Goal: Task Accomplishment & Management: Manage account settings

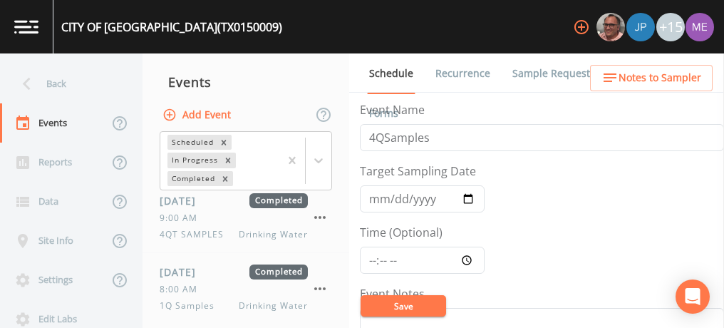
scroll to position [343, 0]
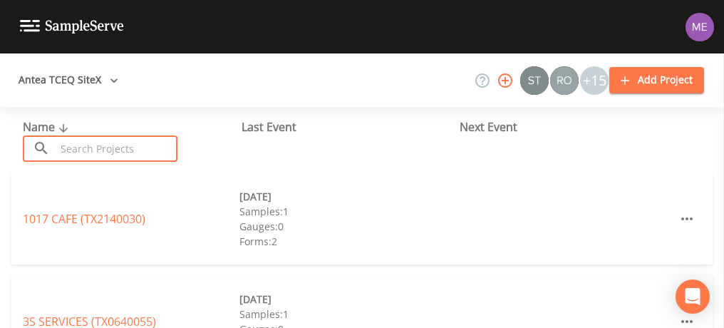
click at [161, 140] on input "text" at bounding box center [117, 148] width 122 height 26
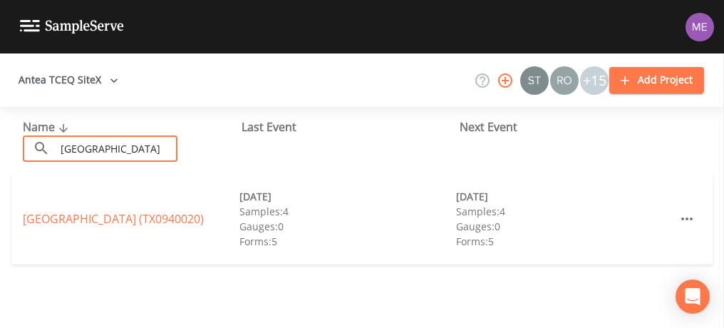
type input "[GEOGRAPHIC_DATA]"
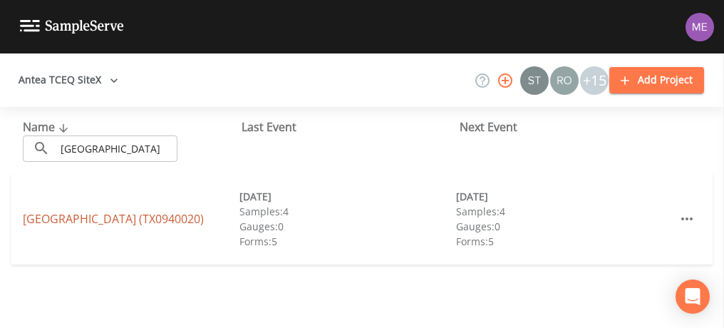
click at [127, 224] on link "[GEOGRAPHIC_DATA] (TX0940020)" at bounding box center [113, 219] width 181 height 16
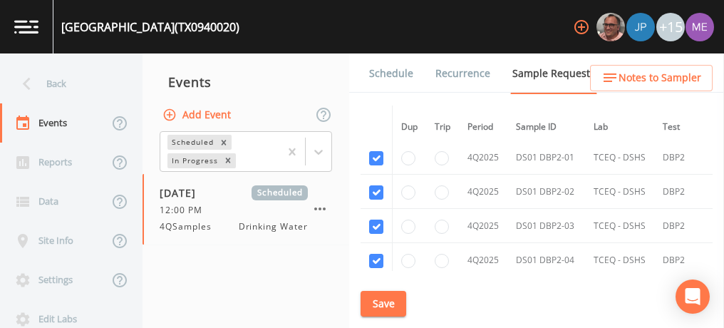
scroll to position [4761, 0]
click at [399, 76] on link "Schedule" at bounding box center [391, 73] width 48 height 40
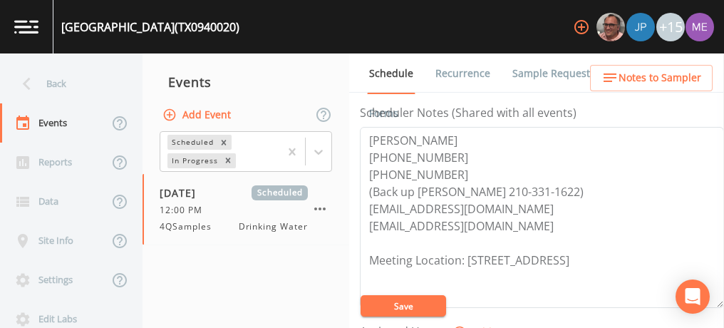
scroll to position [398, 0]
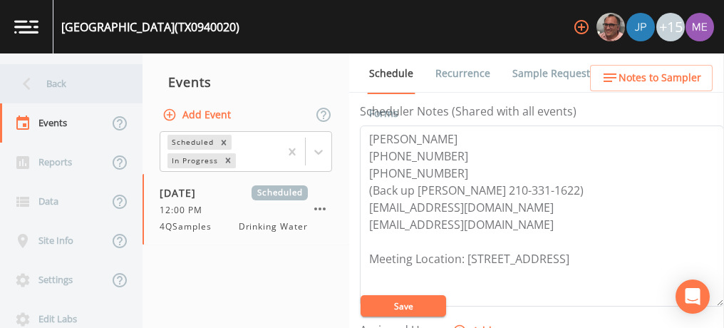
click at [53, 81] on div "Back" at bounding box center [64, 83] width 128 height 39
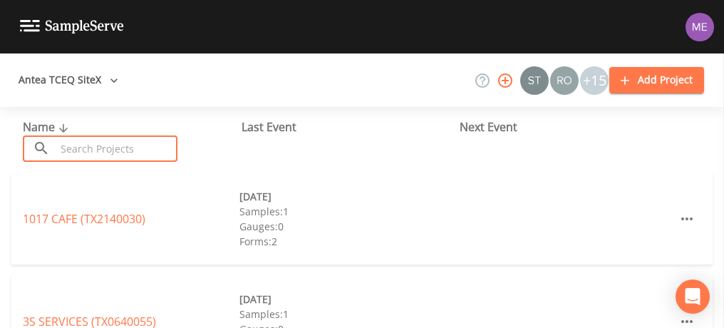
click at [76, 145] on input "text" at bounding box center [117, 148] width 122 height 26
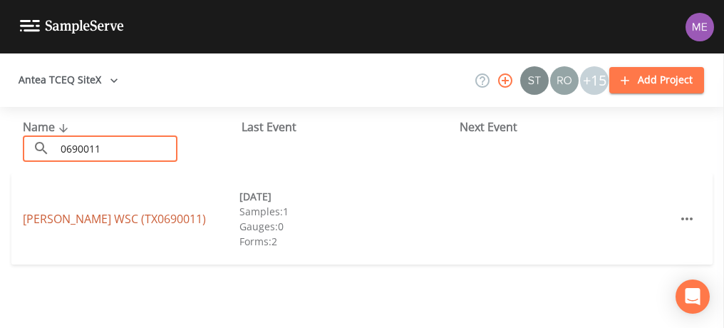
type input "0690011"
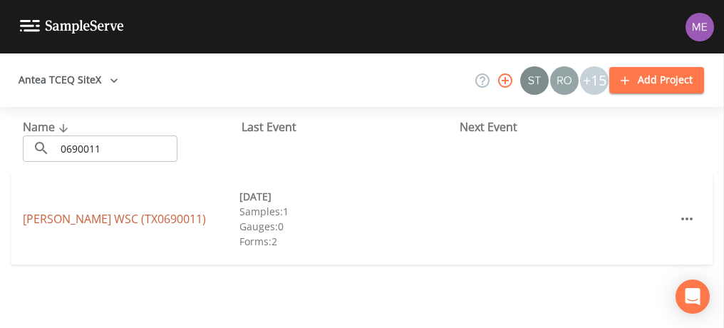
click at [89, 217] on link "[PERSON_NAME] WSC (TX0690011)" at bounding box center [114, 219] width 183 height 16
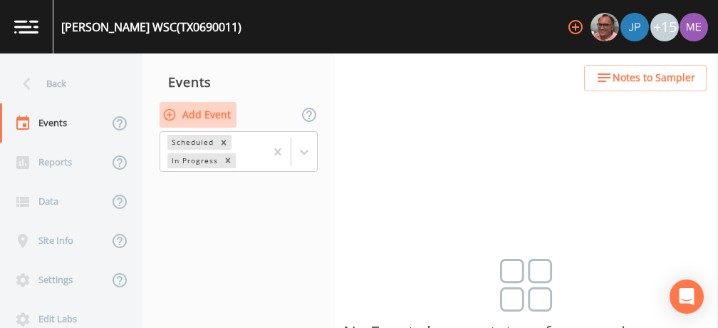
click at [204, 110] on button "Add Event" at bounding box center [198, 115] width 77 height 26
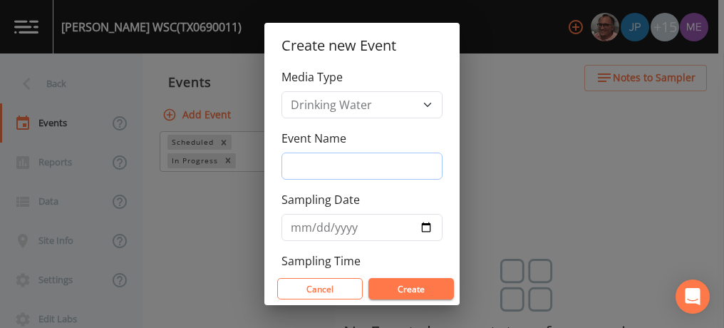
click at [295, 163] on input "Event Name" at bounding box center [361, 165] width 161 height 27
type input "4QSamples"
click at [317, 229] on input "[DATE]" at bounding box center [361, 227] width 161 height 27
type input "[DATE]"
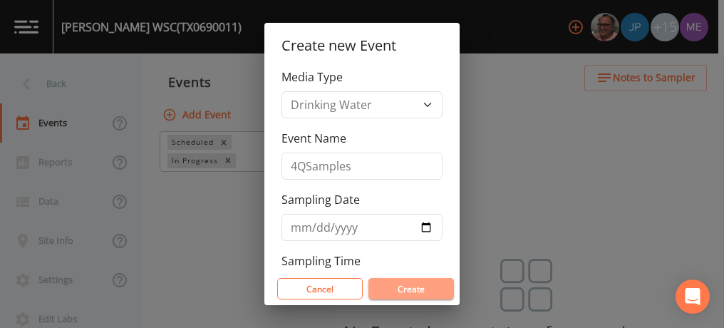
click at [418, 287] on button "Create" at bounding box center [411, 288] width 86 height 21
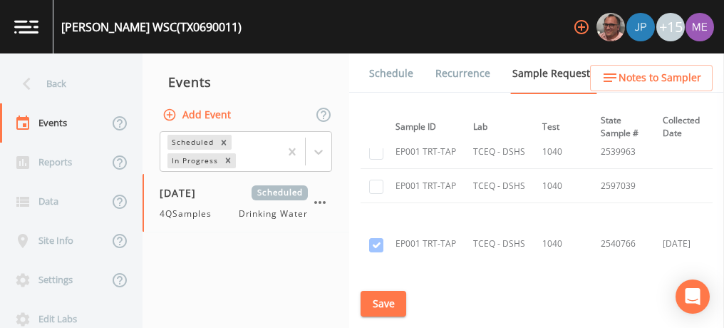
scroll to position [1847, 120]
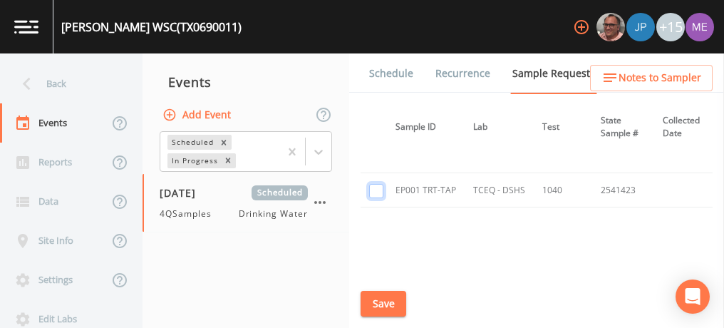
click at [373, 184] on input "checkbox" at bounding box center [376, 191] width 14 height 14
checkbox input "true"
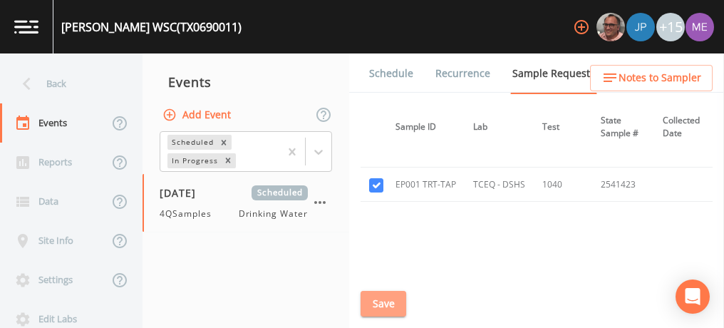
click at [389, 304] on button "Save" at bounding box center [384, 304] width 46 height 26
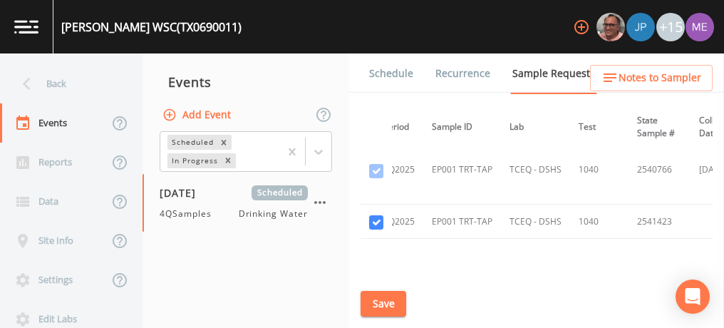
scroll to position [1680, 86]
click at [380, 69] on link "Schedule" at bounding box center [391, 73] width 48 height 40
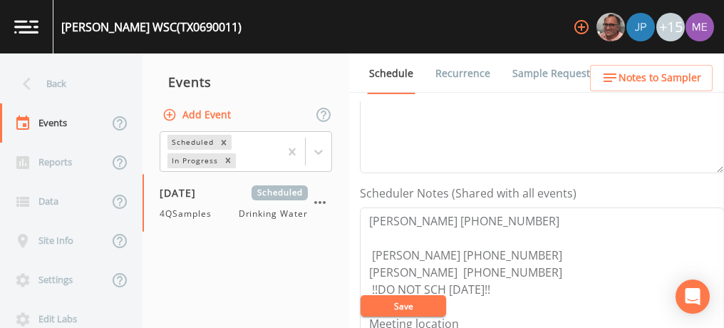
scroll to position [316, 0]
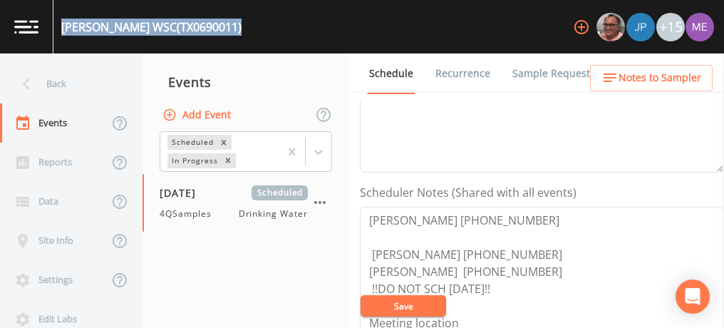
drag, startPoint x: 63, startPoint y: 24, endPoint x: 221, endPoint y: 28, distance: 158.2
click at [221, 28] on div "[PERSON_NAME] WSC (TX0690011) +15" at bounding box center [362, 26] width 724 height 53
copy div "[PERSON_NAME] WSC (TX0690011)"
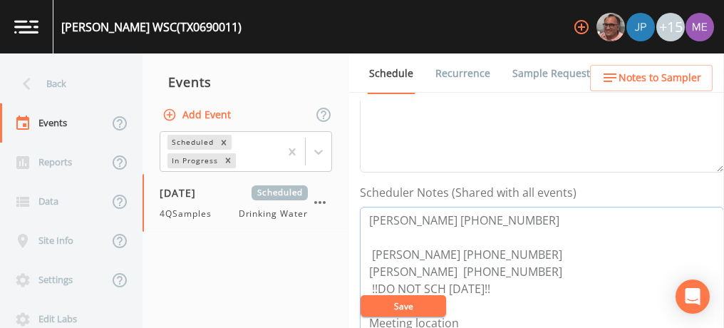
click at [368, 222] on textarea "[PERSON_NAME] [PHONE_NUMBER] [PERSON_NAME] [PHONE_NUMBER] [PERSON_NAME] [PHONE_…" at bounding box center [542, 297] width 364 height 181
drag, startPoint x: 368, startPoint y: 222, endPoint x: 512, endPoint y: 210, distance: 143.7
click at [512, 210] on textarea "[PERSON_NAME] [PHONE_NUMBER] [PERSON_NAME] [PHONE_NUMBER] [PERSON_NAME] [PHONE_…" at bounding box center [542, 297] width 364 height 181
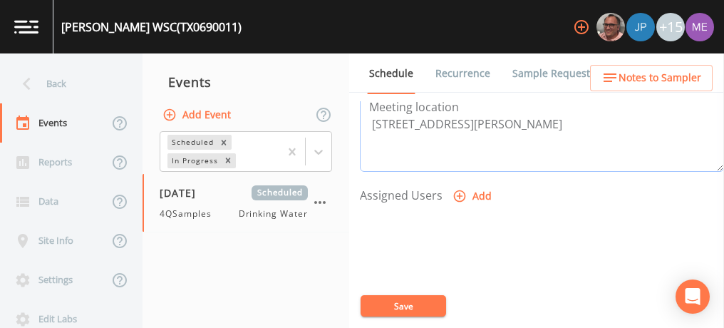
scroll to position [533, 0]
click at [460, 192] on icon "button" at bounding box center [460, 196] width 12 height 12
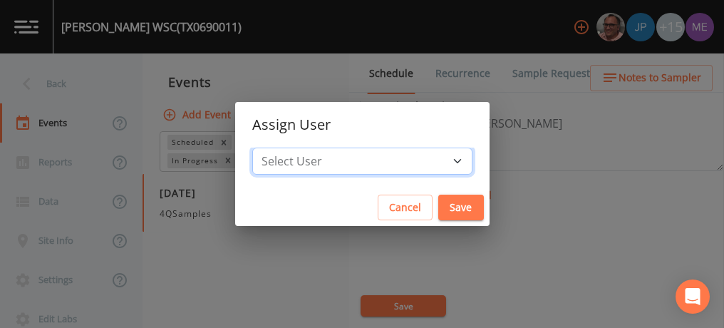
click at [437, 160] on select "Select User [PERSON_NAME] [PERSON_NAME] [PERSON_NAME] [PERSON_NAME] [PERSON_NAM…" at bounding box center [362, 161] width 220 height 27
select select "82fcd260-406f-4720-af66-0de7f1917f1c"
click at [274, 148] on select "Select User [PERSON_NAME] [PERSON_NAME] [PERSON_NAME] [PERSON_NAME] [PERSON_NAM…" at bounding box center [362, 161] width 220 height 27
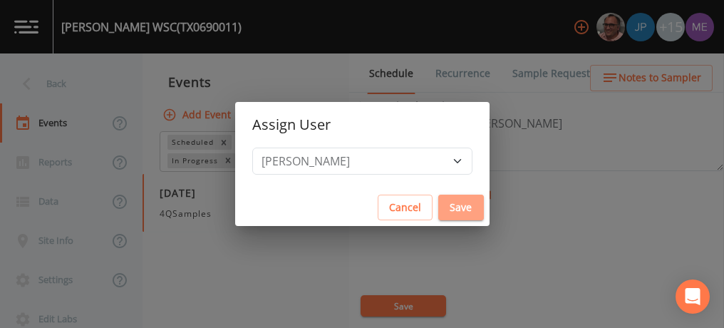
click at [438, 207] on button "Save" at bounding box center [461, 208] width 46 height 26
select select
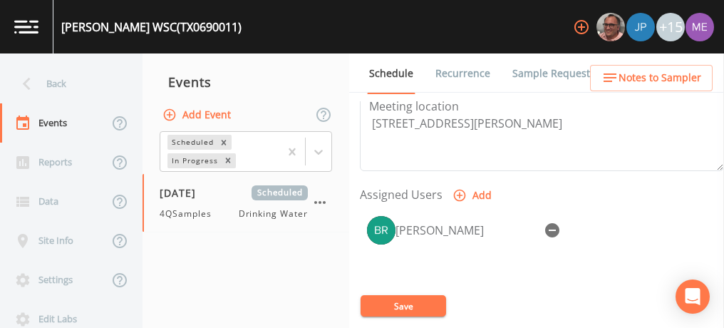
click at [393, 302] on button "Save" at bounding box center [404, 305] width 86 height 21
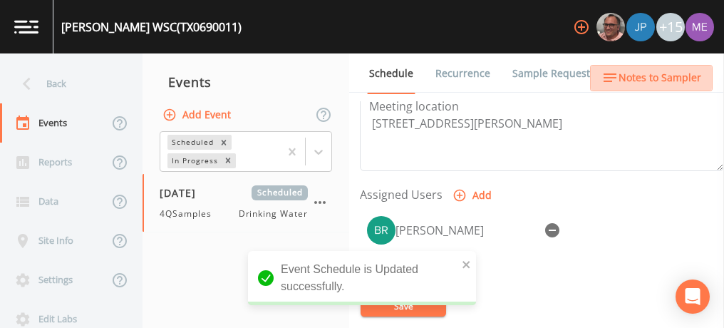
click at [683, 79] on span "Notes to Sampler" at bounding box center [660, 78] width 83 height 18
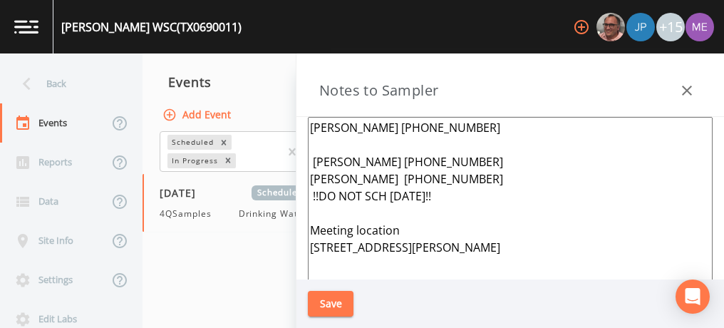
type textarea "[PERSON_NAME] [PHONE_NUMBER] [PERSON_NAME] [PHONE_NUMBER] [PERSON_NAME] [PHONE_…"
click at [329, 300] on button "Save" at bounding box center [331, 304] width 46 height 26
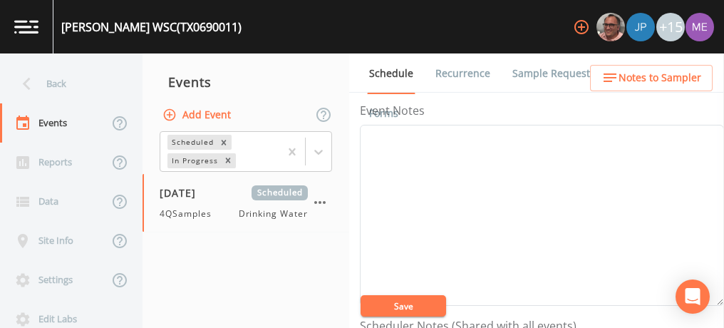
scroll to position [182, 0]
click at [507, 190] on textarea "Event Notes" at bounding box center [542, 215] width 364 height 181
type textarea "Confirmed with [PERSON_NAME] 10/6"
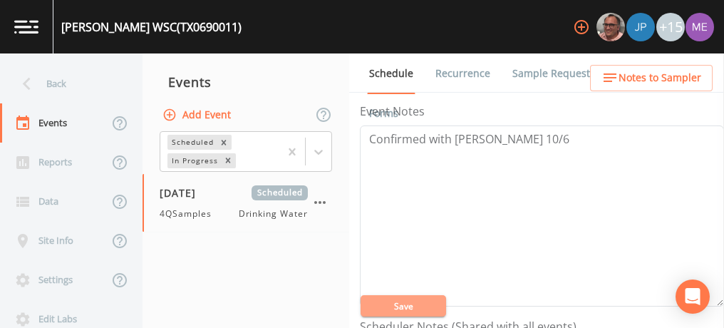
click at [430, 307] on button "Save" at bounding box center [404, 305] width 86 height 21
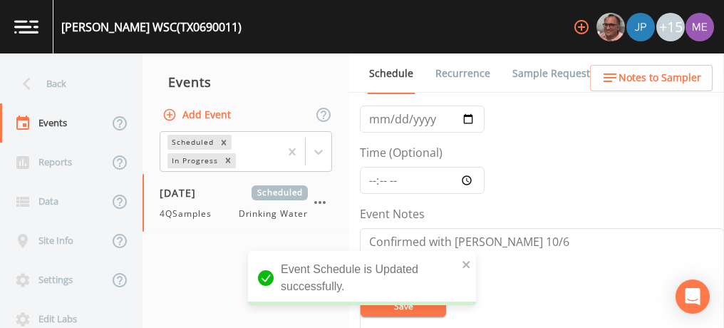
scroll to position [58, 0]
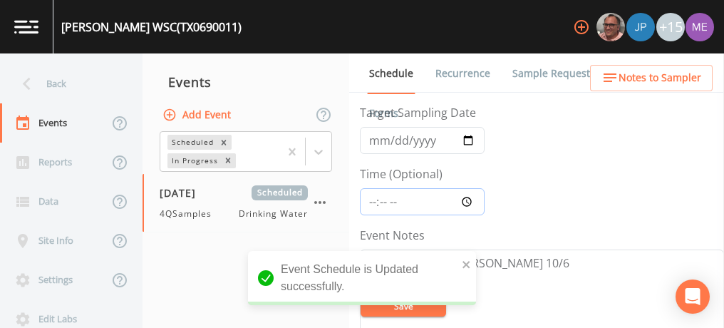
click at [372, 201] on input "Time (Optional)" at bounding box center [422, 201] width 125 height 27
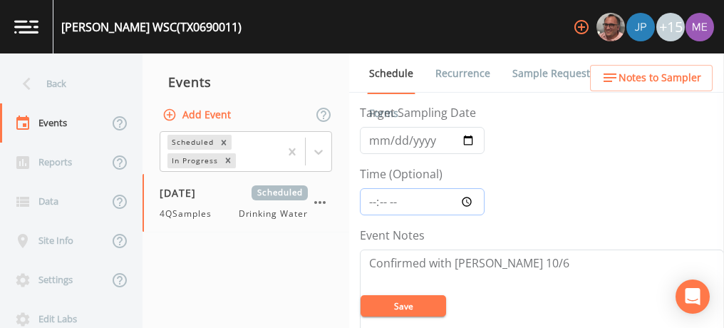
type input "12:00"
click at [389, 303] on button "Save" at bounding box center [404, 305] width 86 height 21
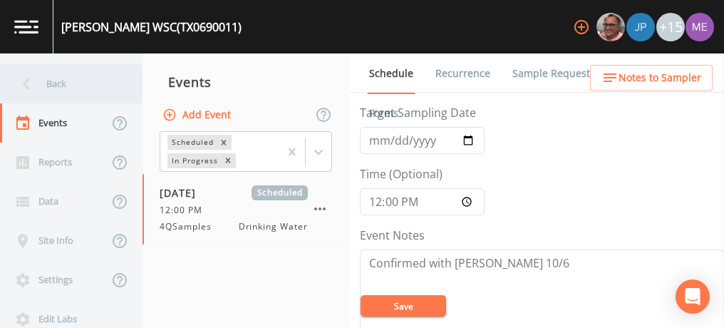
click at [50, 85] on div "Back" at bounding box center [64, 83] width 128 height 39
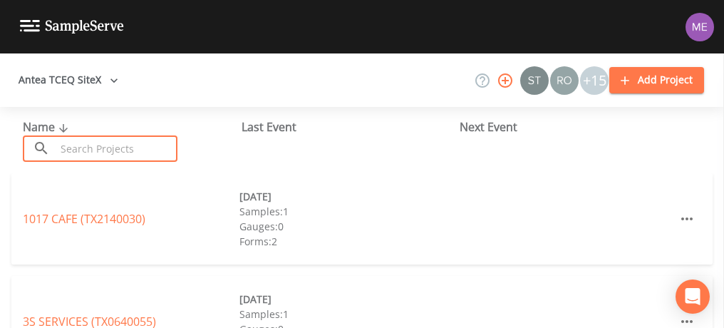
click at [89, 143] on input "text" at bounding box center [117, 148] width 122 height 26
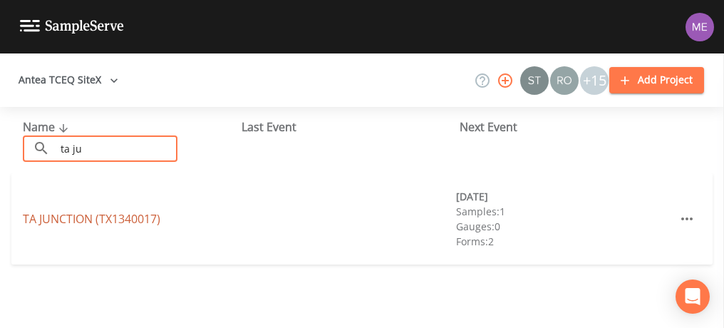
type input "ta ju"
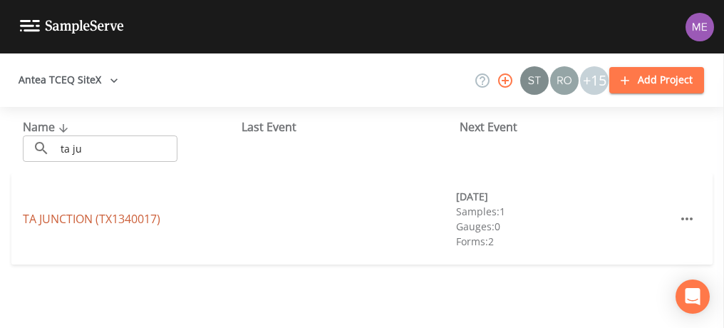
click at [66, 216] on link "[GEOGRAPHIC_DATA] (TX1340017)" at bounding box center [92, 219] width 138 height 16
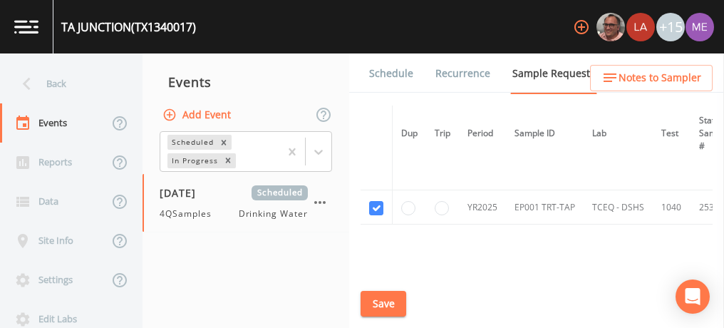
scroll to position [123, 0]
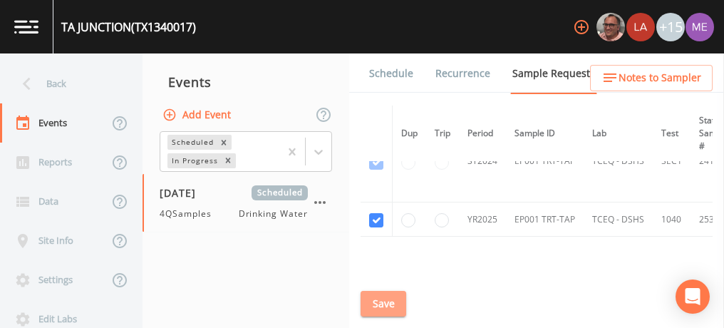
click at [377, 302] on button "Save" at bounding box center [384, 304] width 46 height 26
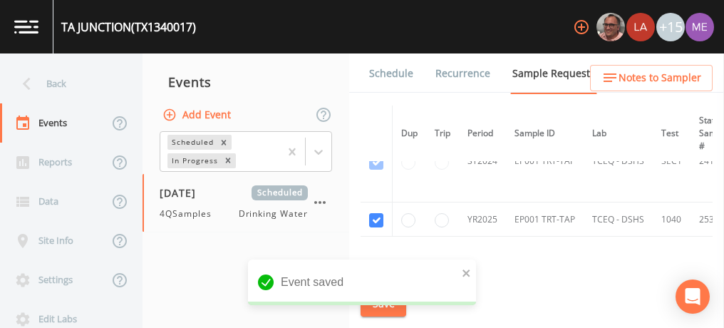
click at [394, 71] on link "Schedule" at bounding box center [391, 73] width 48 height 40
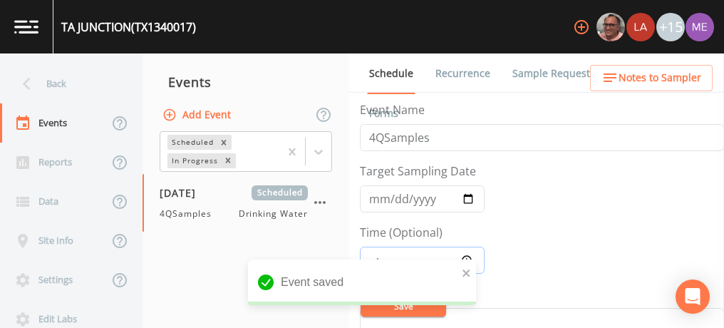
click at [367, 252] on input "Time (Optional)" at bounding box center [422, 260] width 125 height 27
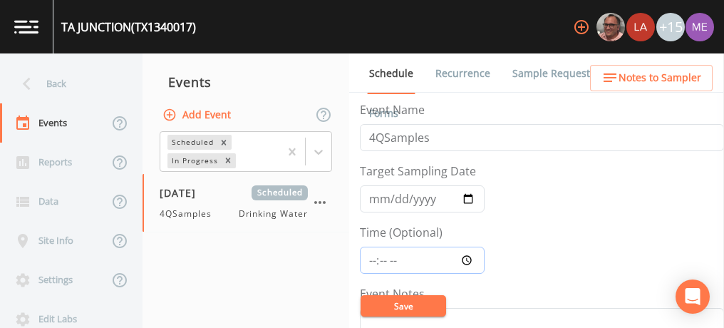
type input "08:30"
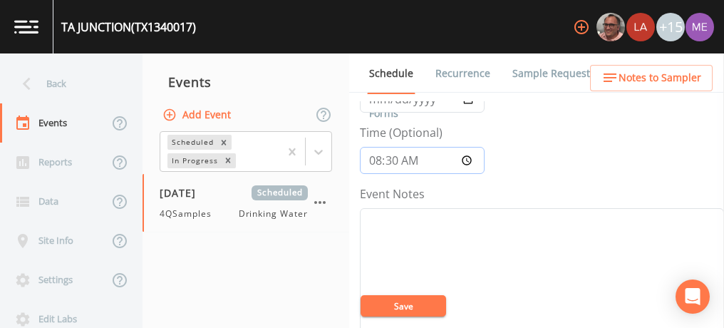
scroll to position [112, 0]
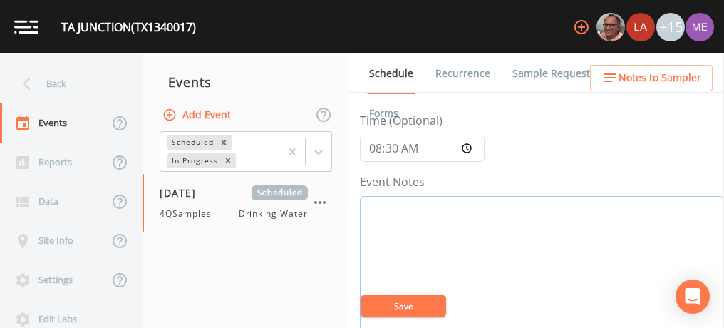
click at [403, 222] on textarea "Event Notes" at bounding box center [542, 286] width 364 height 181
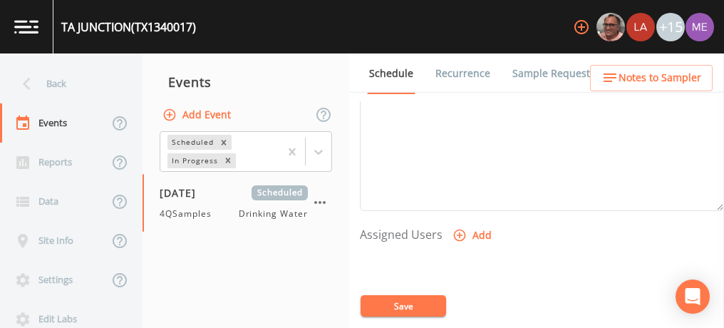
scroll to position [497, 0]
type textarea "Set as a GO BY"
click at [457, 226] on icon "button" at bounding box center [460, 232] width 12 height 12
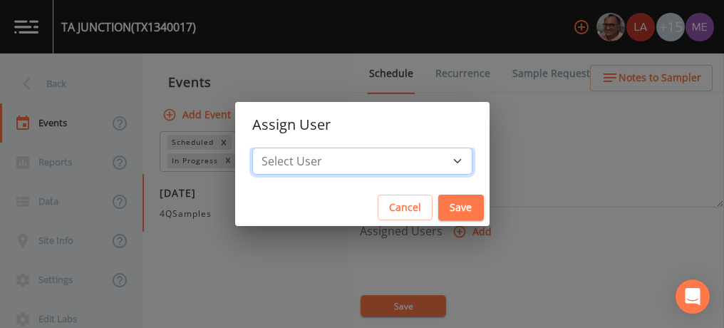
click at [435, 161] on select "Select User [PERSON_NAME] [PERSON_NAME] [PERSON_NAME] [PERSON_NAME] [PERSON_NAM…" at bounding box center [362, 161] width 220 height 27
select select "82fcd260-406f-4720-af66-0de7f1917f1c"
click at [274, 148] on select "Select User [PERSON_NAME] [PERSON_NAME] [PERSON_NAME] [PERSON_NAME] [PERSON_NAM…" at bounding box center [362, 161] width 220 height 27
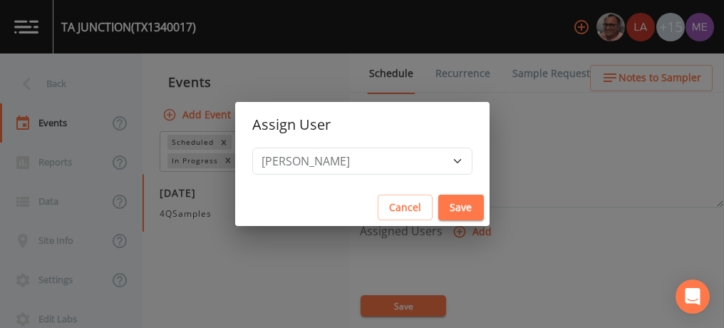
click at [438, 206] on button "Save" at bounding box center [461, 208] width 46 height 26
select select
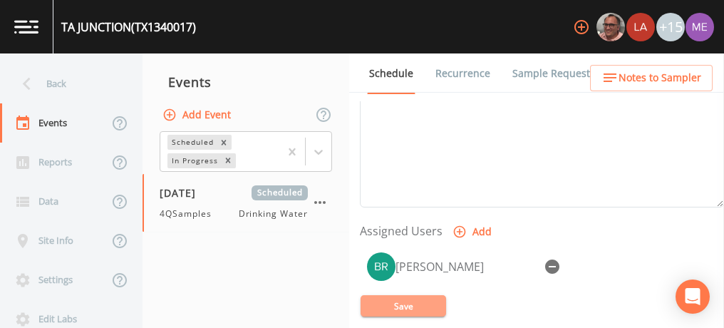
click at [405, 304] on button "Save" at bounding box center [404, 305] width 86 height 21
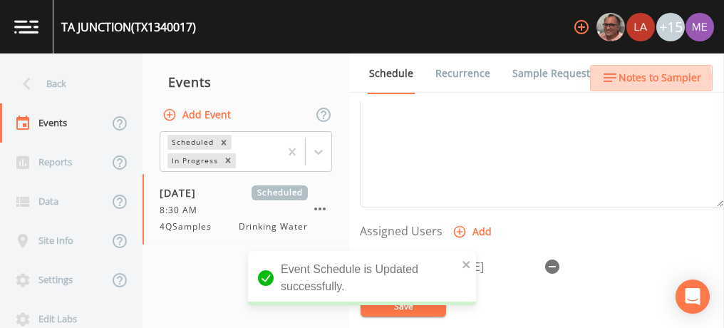
click at [641, 78] on span "Notes to Sampler" at bounding box center [660, 78] width 83 height 18
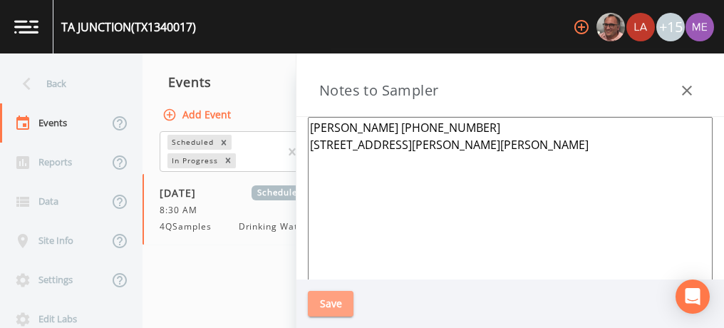
click at [343, 299] on button "Save" at bounding box center [331, 304] width 46 height 26
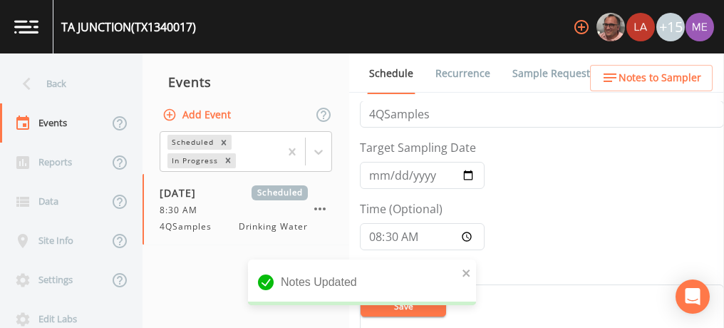
scroll to position [6, 0]
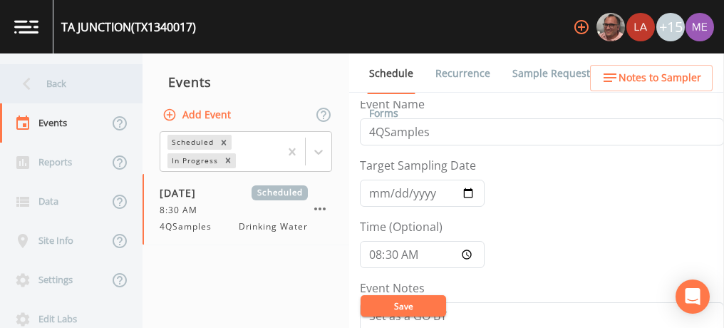
click at [47, 85] on div "Back" at bounding box center [64, 83] width 128 height 39
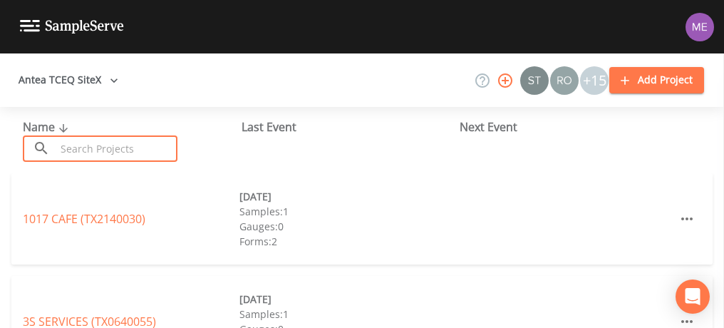
click at [88, 151] on input "text" at bounding box center [117, 148] width 122 height 26
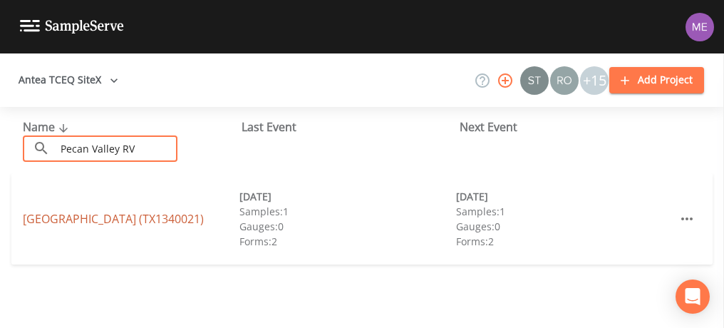
type input "Pecan Valley RV"
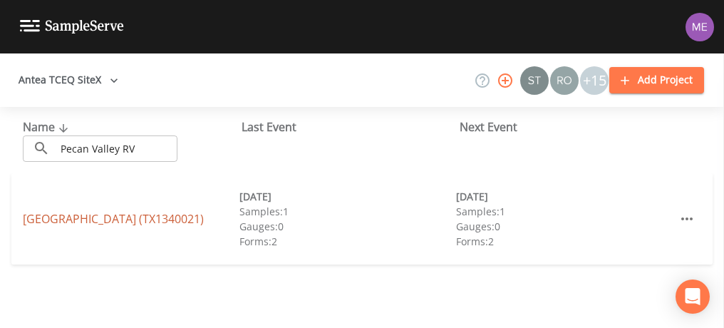
click at [100, 215] on link "[GEOGRAPHIC_DATA] (TX1340021)" at bounding box center [113, 219] width 181 height 16
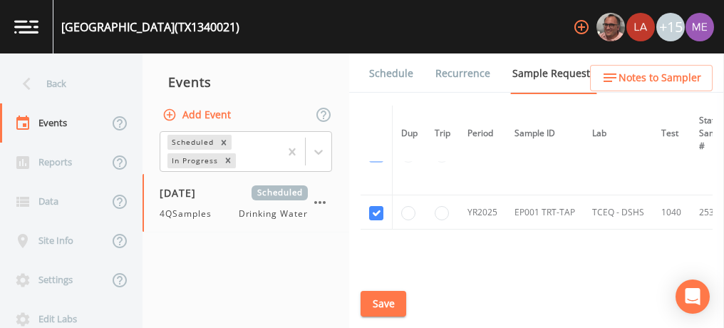
scroll to position [129, 0]
click at [400, 78] on link "Schedule" at bounding box center [391, 73] width 48 height 40
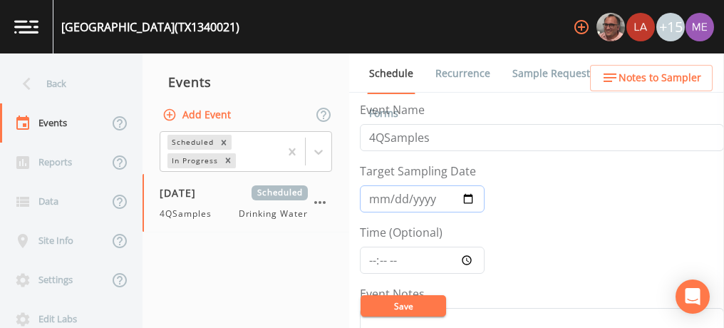
click at [388, 198] on input "[DATE]" at bounding box center [422, 198] width 125 height 27
type input "[DATE]"
click at [371, 260] on input "Time (Optional)" at bounding box center [422, 260] width 125 height 27
type input "09:00"
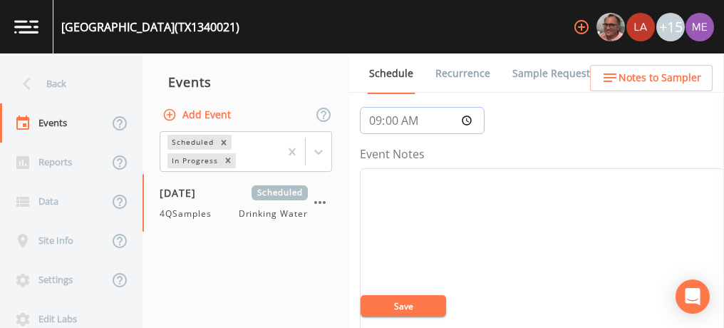
scroll to position [140, 0]
click at [371, 260] on textarea "Event Notes" at bounding box center [542, 257] width 364 height 181
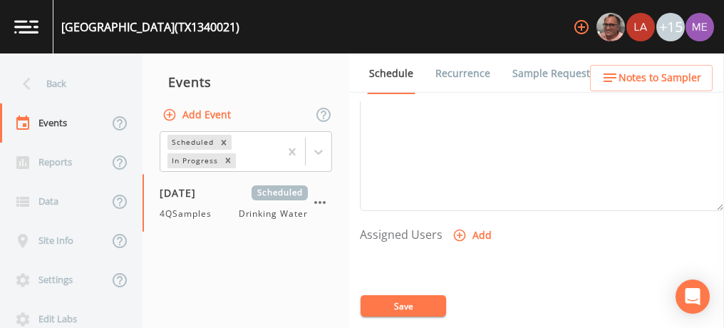
scroll to position [500, 0]
type textarea "Confirmed with [PERSON_NAME] 10/6"
click at [460, 222] on icon "button" at bounding box center [459, 228] width 14 height 14
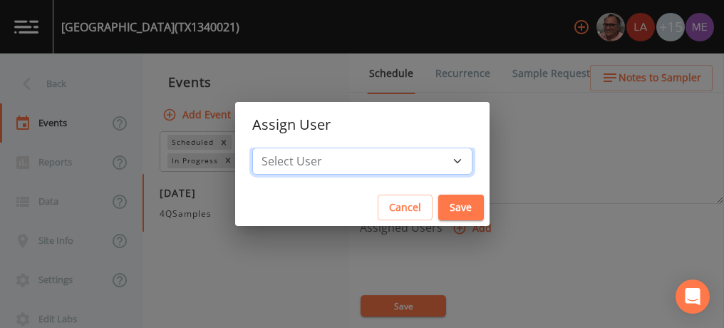
click at [435, 160] on select "Select User [PERSON_NAME] [PERSON_NAME] [PERSON_NAME] [PERSON_NAME] [PERSON_NAM…" at bounding box center [362, 161] width 220 height 27
select select "82fcd260-406f-4720-af66-0de7f1917f1c"
click at [274, 148] on select "Select User [PERSON_NAME] [PERSON_NAME] [PERSON_NAME] [PERSON_NAME] [PERSON_NAM…" at bounding box center [362, 161] width 220 height 27
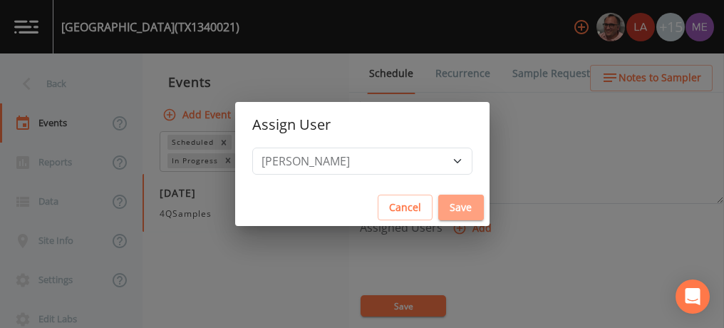
click at [438, 205] on button "Save" at bounding box center [461, 208] width 46 height 26
select select
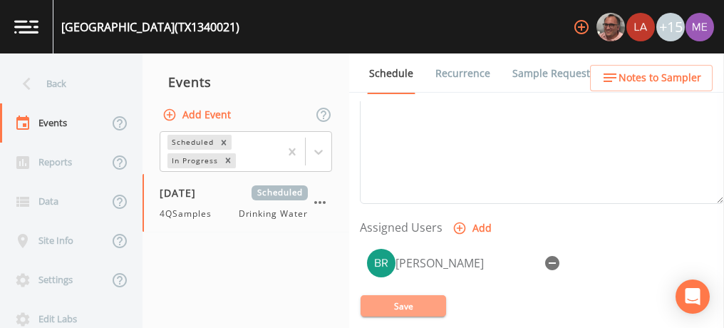
click at [402, 301] on button "Save" at bounding box center [404, 305] width 86 height 21
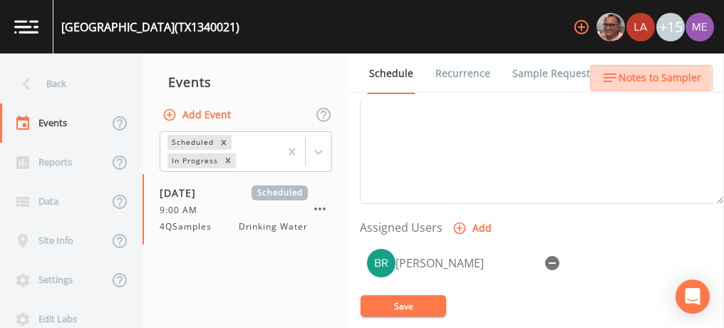
click at [638, 78] on span "Notes to Sampler" at bounding box center [660, 78] width 83 height 18
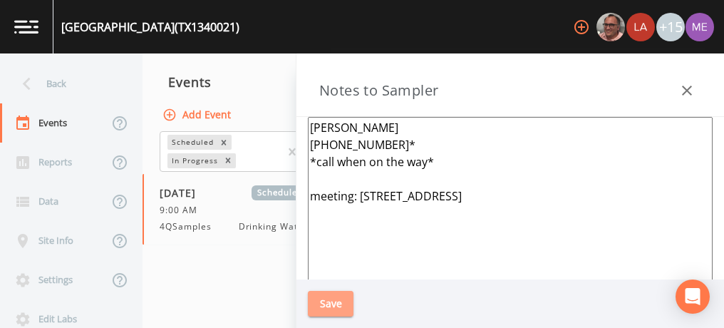
click at [329, 296] on button "Save" at bounding box center [331, 304] width 46 height 26
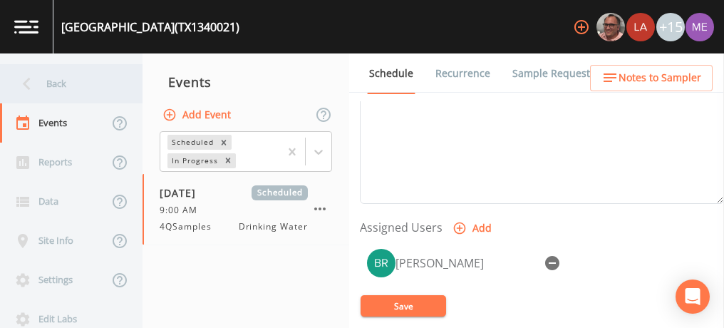
click at [62, 86] on div "Back" at bounding box center [64, 83] width 128 height 39
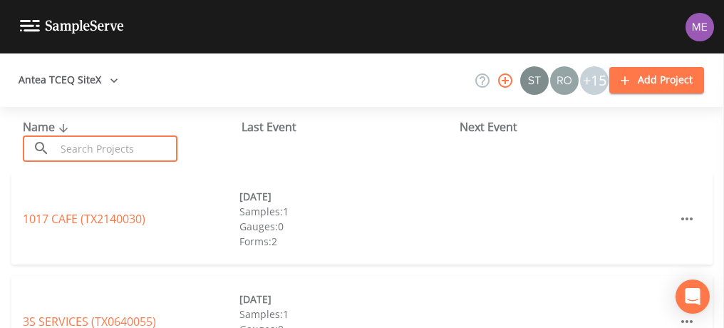
click at [92, 148] on input "text" at bounding box center [117, 148] width 122 height 26
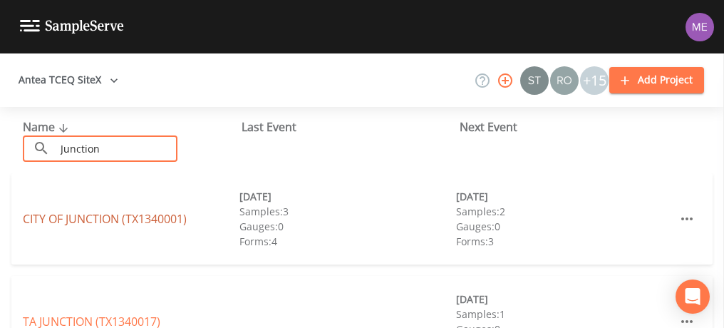
type input "Junction"
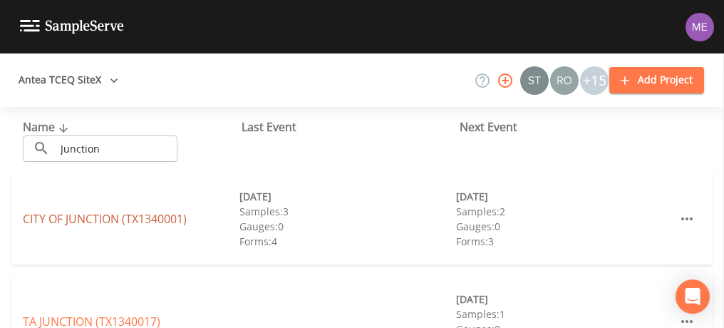
click at [106, 212] on link "[GEOGRAPHIC_DATA] (TX1340001)" at bounding box center [105, 219] width 164 height 16
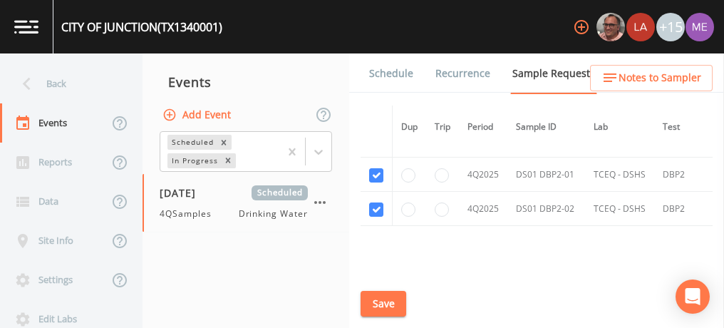
scroll to position [2615, 0]
click at [375, 303] on button "Save" at bounding box center [384, 304] width 46 height 26
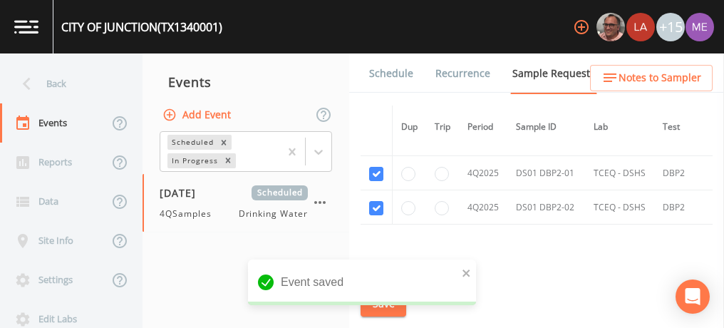
click at [400, 75] on link "Schedule" at bounding box center [391, 73] width 48 height 40
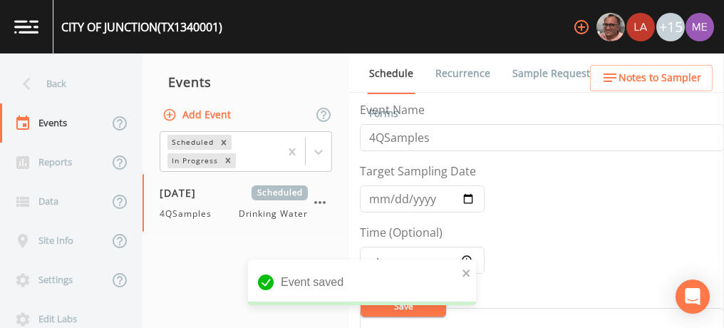
scroll to position [94, 0]
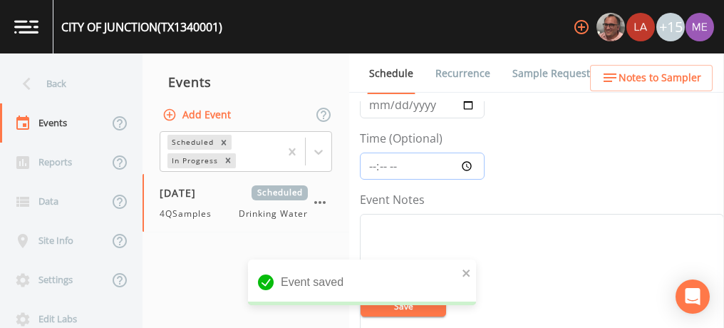
click at [371, 164] on input "Time (Optional)" at bounding box center [422, 165] width 125 height 27
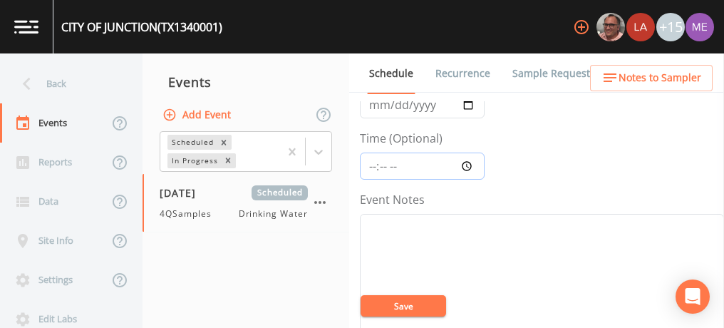
type input "10:00"
click at [428, 309] on button "Save" at bounding box center [404, 305] width 86 height 21
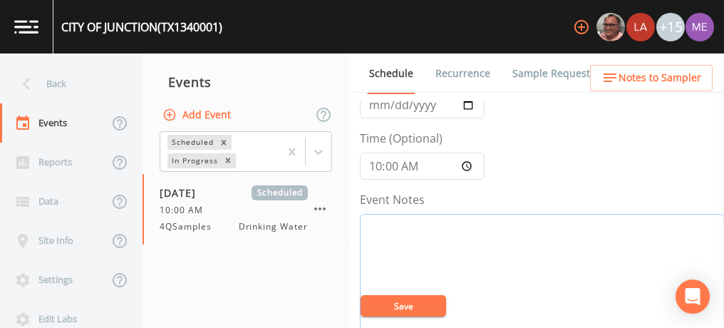
click at [545, 235] on textarea "Event Notes" at bounding box center [542, 304] width 364 height 181
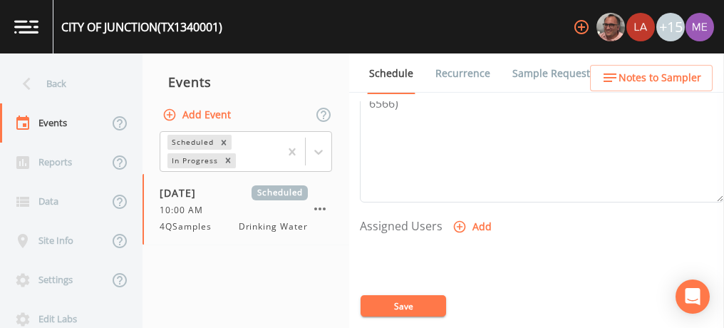
scroll to position [512, 0]
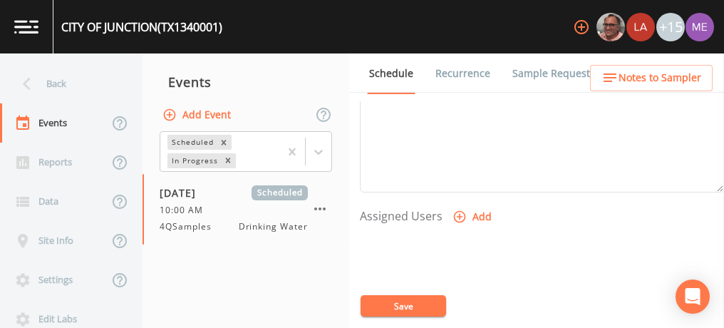
type textarea "Confirmed with [PERSON_NAME] 10/6"
click at [460, 211] on icon "button" at bounding box center [460, 217] width 12 height 12
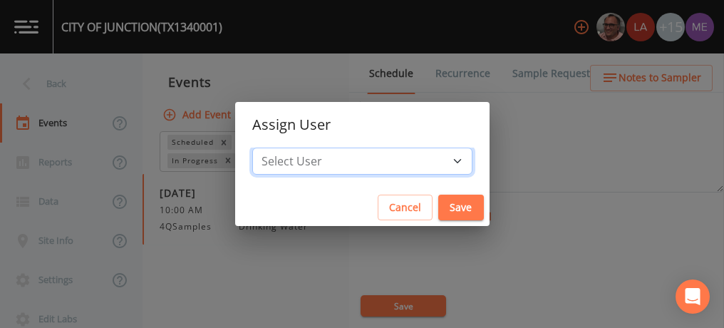
click at [435, 161] on select "Select User [PERSON_NAME] [PERSON_NAME] [PERSON_NAME] [PERSON_NAME] [PERSON_NAM…" at bounding box center [362, 161] width 220 height 27
select select "82fcd260-406f-4720-af66-0de7f1917f1c"
click at [274, 148] on select "Select User [PERSON_NAME] [PERSON_NAME] [PERSON_NAME] [PERSON_NAME] [PERSON_NAM…" at bounding box center [362, 161] width 220 height 27
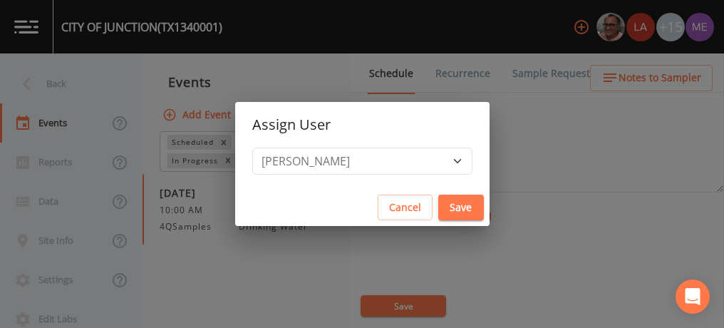
click at [438, 207] on button "Save" at bounding box center [461, 208] width 46 height 26
select select
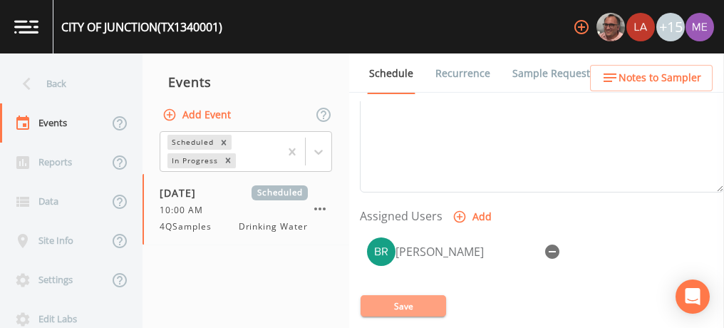
click at [398, 304] on button "Save" at bounding box center [404, 305] width 86 height 21
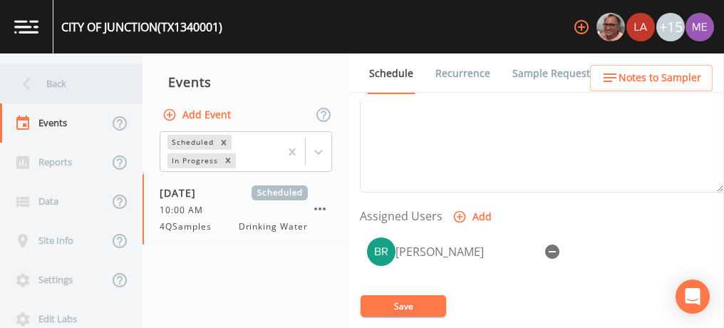
click at [54, 84] on div "Back" at bounding box center [64, 83] width 128 height 39
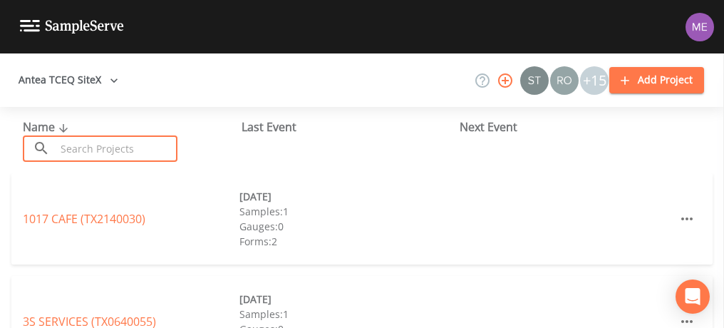
click at [68, 145] on input "text" at bounding box center [117, 148] width 122 height 26
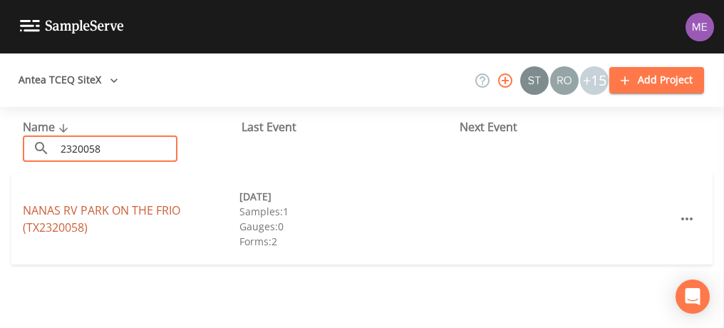
type input "2320058"
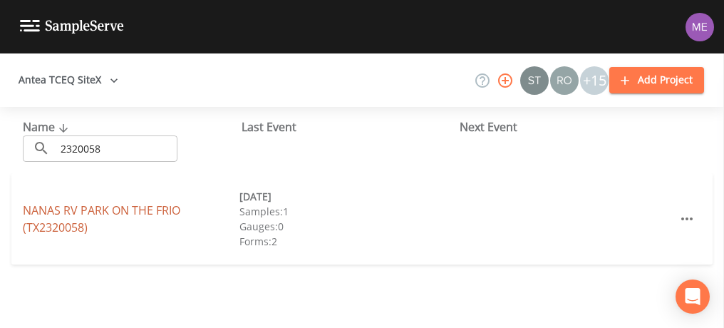
click at [96, 213] on link "[GEOGRAPHIC_DATA] ON THE FRIO (TX2320058)" at bounding box center [101, 218] width 157 height 33
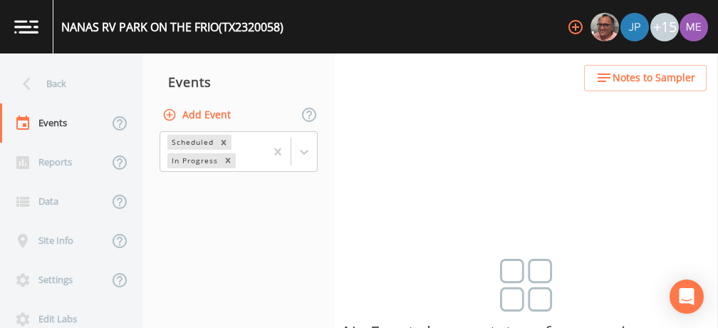
click at [229, 109] on button "Add Event" at bounding box center [198, 115] width 77 height 26
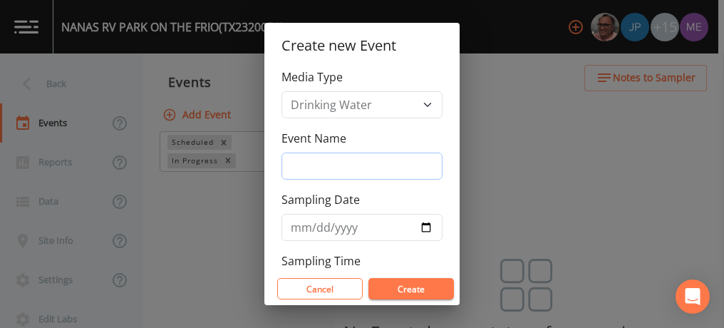
click at [299, 156] on input "Event Name" at bounding box center [361, 165] width 161 height 27
type input "4QSamples"
type input "[DATE]"
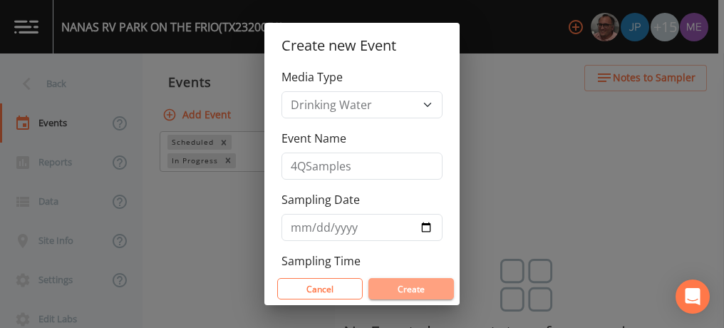
click at [388, 282] on button "Create" at bounding box center [411, 288] width 86 height 21
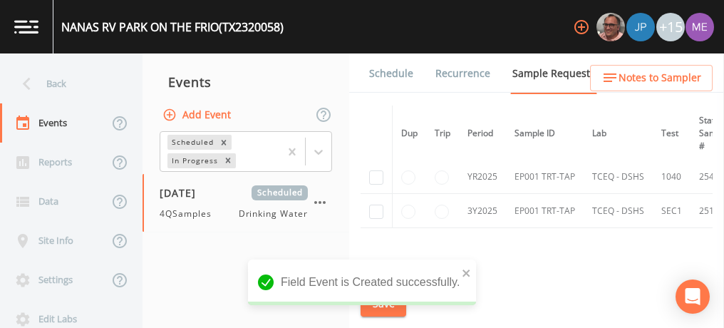
scroll to position [86, 0]
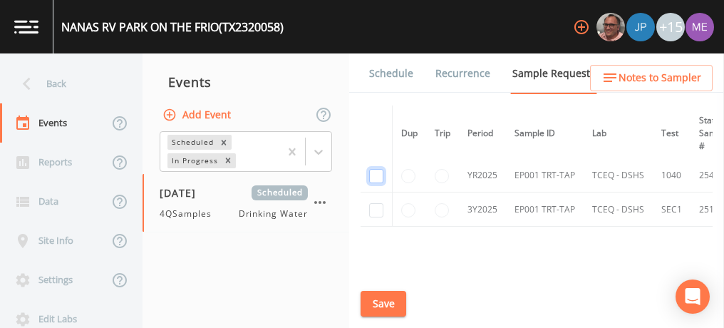
click at [378, 178] on input "checkbox" at bounding box center [376, 176] width 14 height 14
checkbox input "true"
click at [377, 208] on input "checkbox" at bounding box center [376, 210] width 14 height 14
checkbox input "true"
click at [388, 299] on button "Save" at bounding box center [384, 304] width 46 height 26
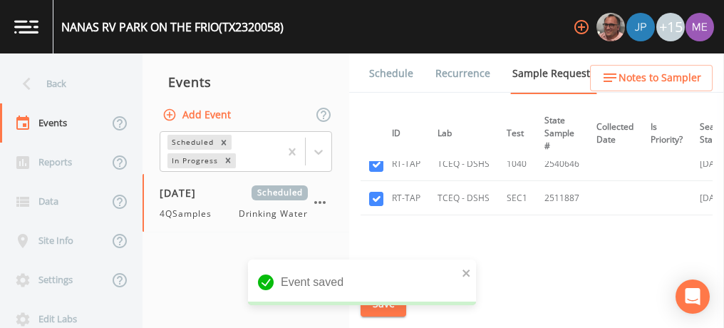
scroll to position [95, 150]
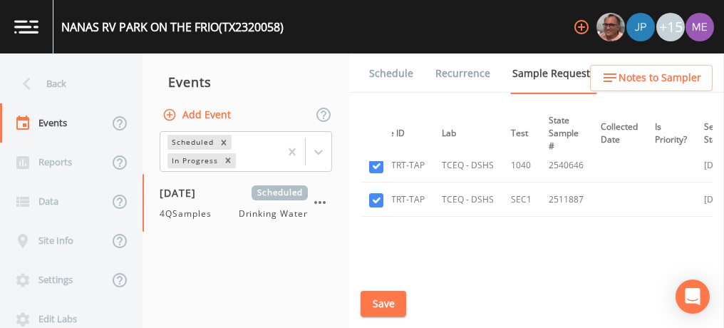
click at [398, 73] on link "Schedule" at bounding box center [391, 73] width 48 height 40
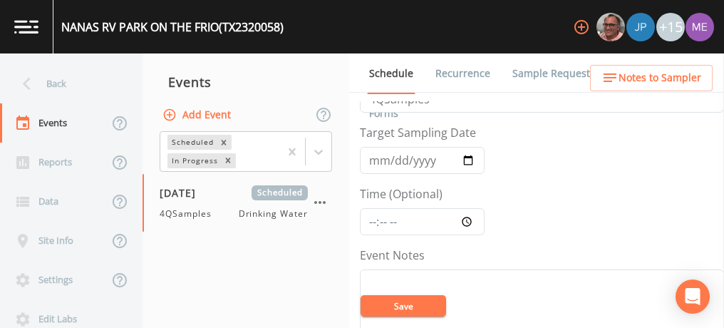
scroll to position [16, 0]
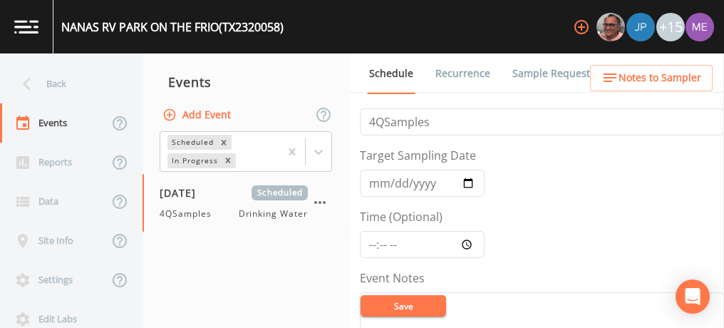
click at [321, 203] on icon "button" at bounding box center [319, 202] width 17 height 17
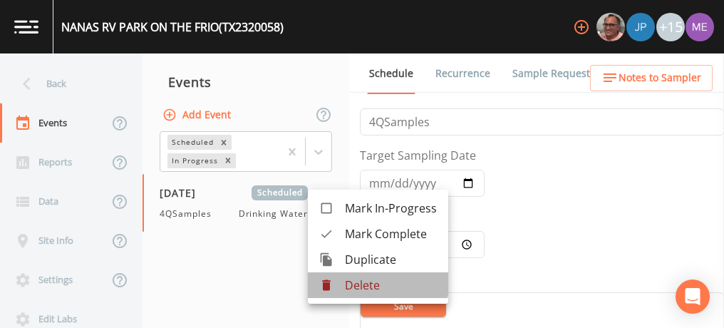
click at [363, 283] on p "Delete" at bounding box center [391, 284] width 92 height 17
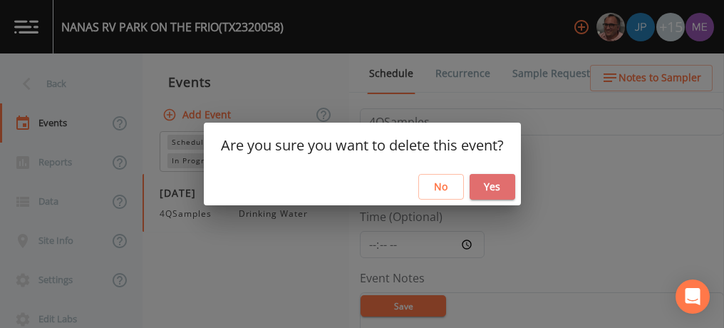
click at [492, 185] on button "Yes" at bounding box center [493, 187] width 46 height 26
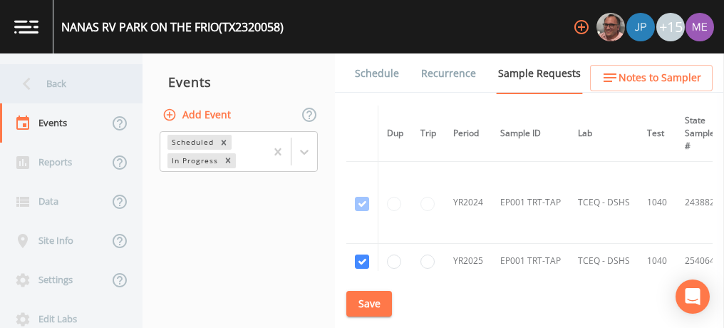
click at [61, 78] on div "Back" at bounding box center [64, 83] width 128 height 39
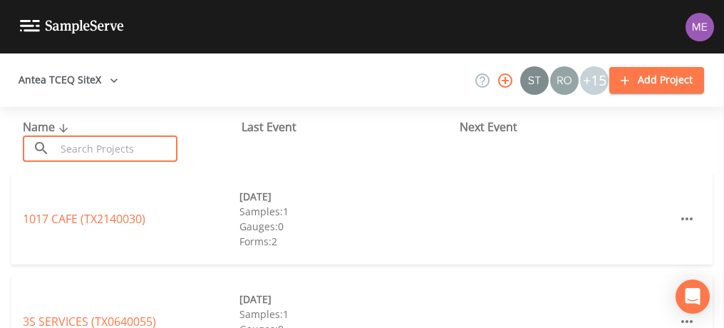
click at [73, 144] on input "text" at bounding box center [117, 148] width 122 height 26
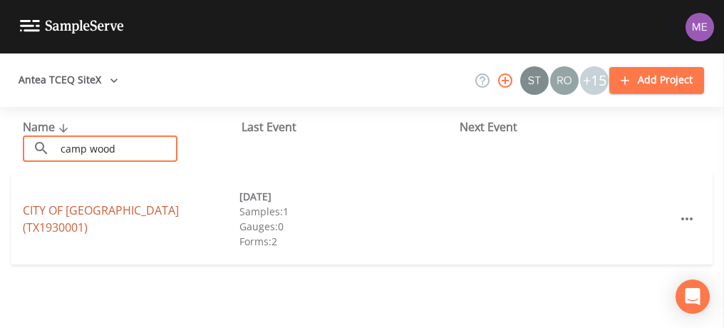
type input "camp wood"
click at [90, 217] on link "CITY OF [GEOGRAPHIC_DATA] (TX1930001)" at bounding box center [101, 218] width 156 height 33
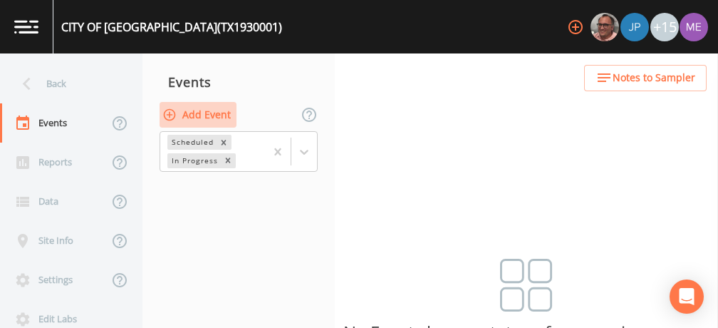
click at [223, 115] on button "Add Event" at bounding box center [198, 115] width 77 height 26
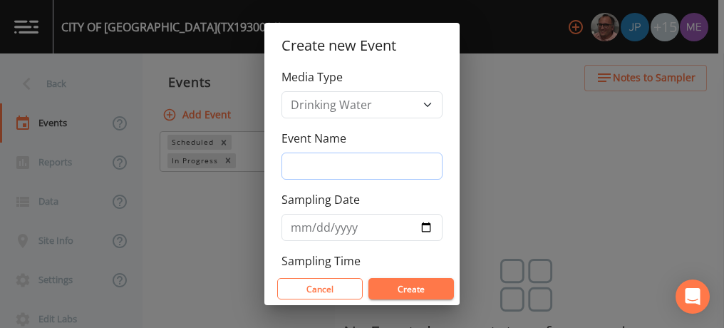
click at [299, 167] on input "Event Name" at bounding box center [361, 165] width 161 height 27
type input "4QSamples"
type input "[DATE]"
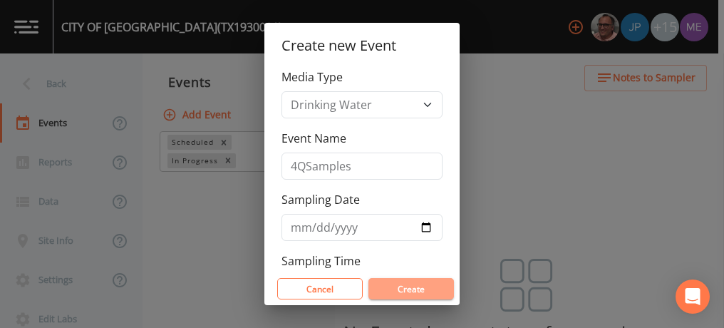
click at [396, 281] on button "Create" at bounding box center [411, 288] width 86 height 21
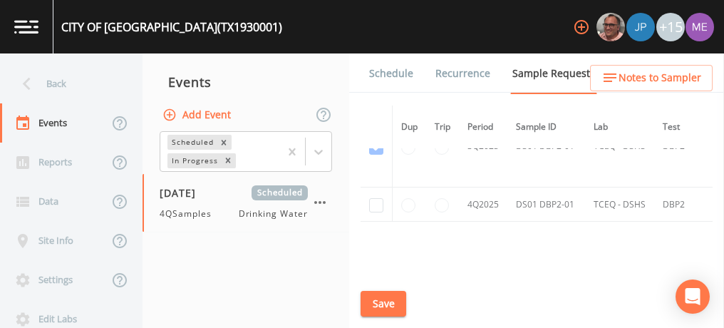
scroll to position [1929, 0]
click at [375, 198] on input "checkbox" at bounding box center [376, 204] width 14 height 14
checkbox input "true"
click at [386, 304] on button "Save" at bounding box center [384, 304] width 46 height 26
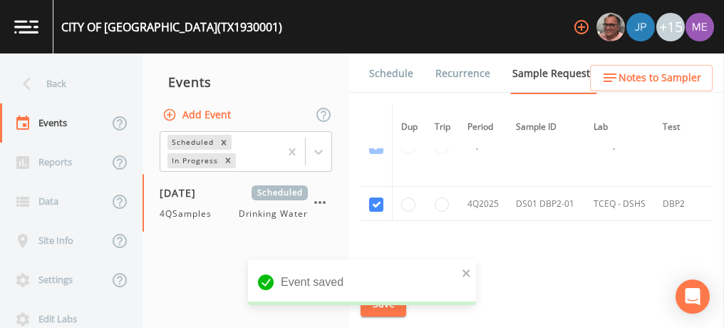
click at [408, 72] on link "Schedule" at bounding box center [391, 73] width 48 height 40
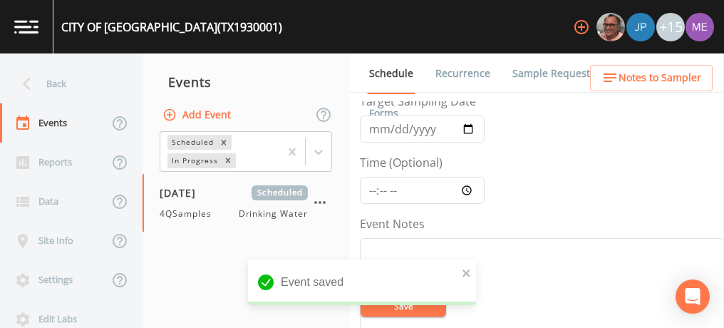
scroll to position [71, 0]
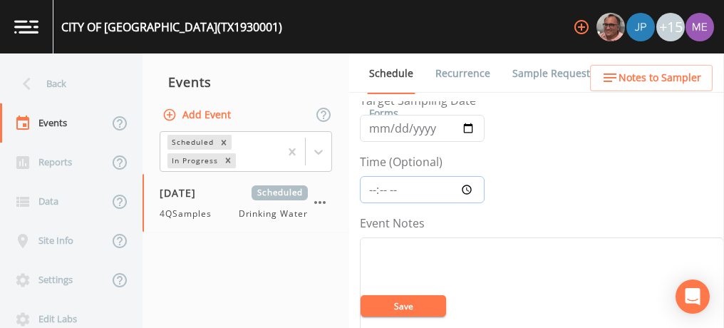
click at [371, 190] on input "Time (Optional)" at bounding box center [422, 189] width 125 height 27
type input "12:00"
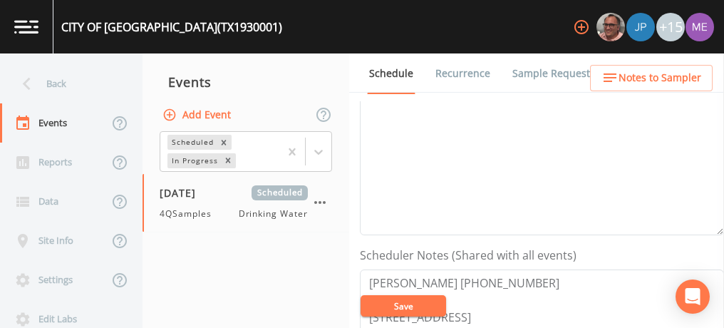
scroll to position [210, 0]
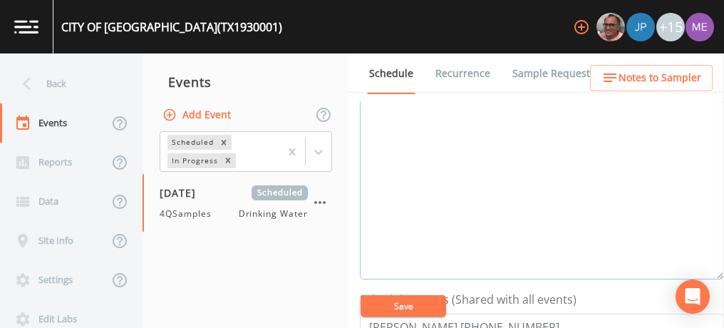
click at [371, 190] on textarea "Event Notes" at bounding box center [542, 188] width 364 height 181
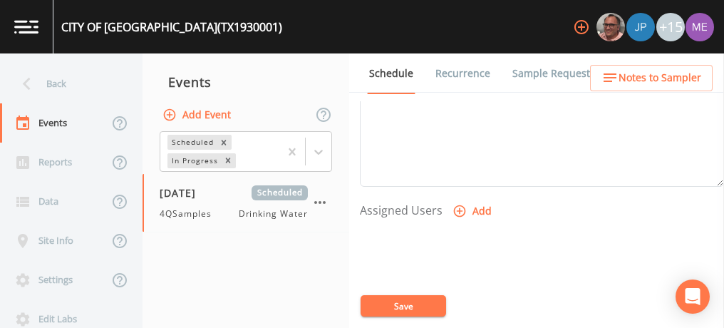
scroll to position [521, 0]
type textarea "Confirmed with [PERSON_NAME] 10/6"
click at [456, 206] on icon "button" at bounding box center [459, 207] width 14 height 14
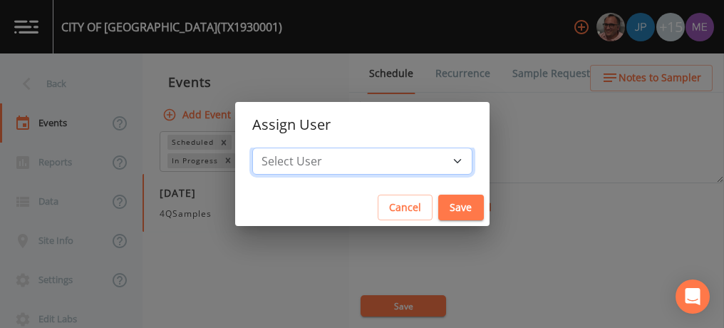
click at [433, 160] on select "Select User [PERSON_NAME] [PERSON_NAME] [PERSON_NAME] [PERSON_NAME] [PERSON_NAM…" at bounding box center [362, 161] width 220 height 27
select select "82fcd260-406f-4720-af66-0de7f1917f1c"
click at [274, 148] on select "Select User [PERSON_NAME] [PERSON_NAME] [PERSON_NAME] [PERSON_NAME] [PERSON_NAM…" at bounding box center [362, 161] width 220 height 27
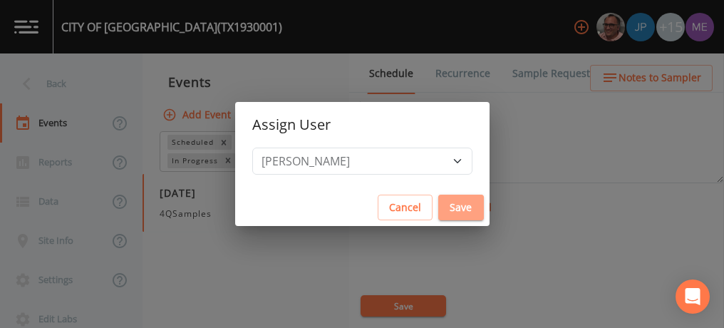
click at [443, 205] on button "Save" at bounding box center [461, 208] width 46 height 26
select select
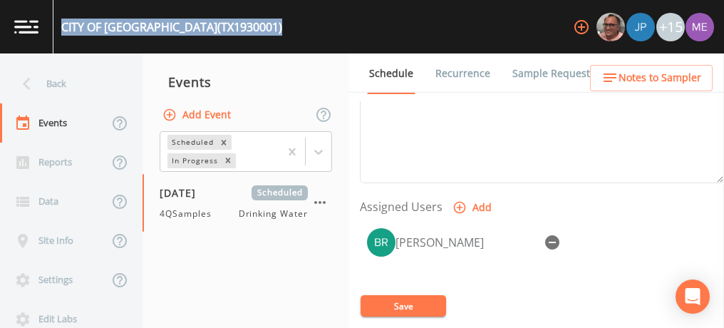
drag, startPoint x: 62, startPoint y: 25, endPoint x: 247, endPoint y: 24, distance: 184.6
click at [247, 24] on div "CITY OF [GEOGRAPHIC_DATA] (TX1930001) +15" at bounding box center [362, 26] width 724 height 53
copy div "CITY OF [GEOGRAPHIC_DATA] (TX1930001)"
click at [367, 304] on button "Save" at bounding box center [404, 305] width 86 height 21
